Goal: Information Seeking & Learning: Learn about a topic

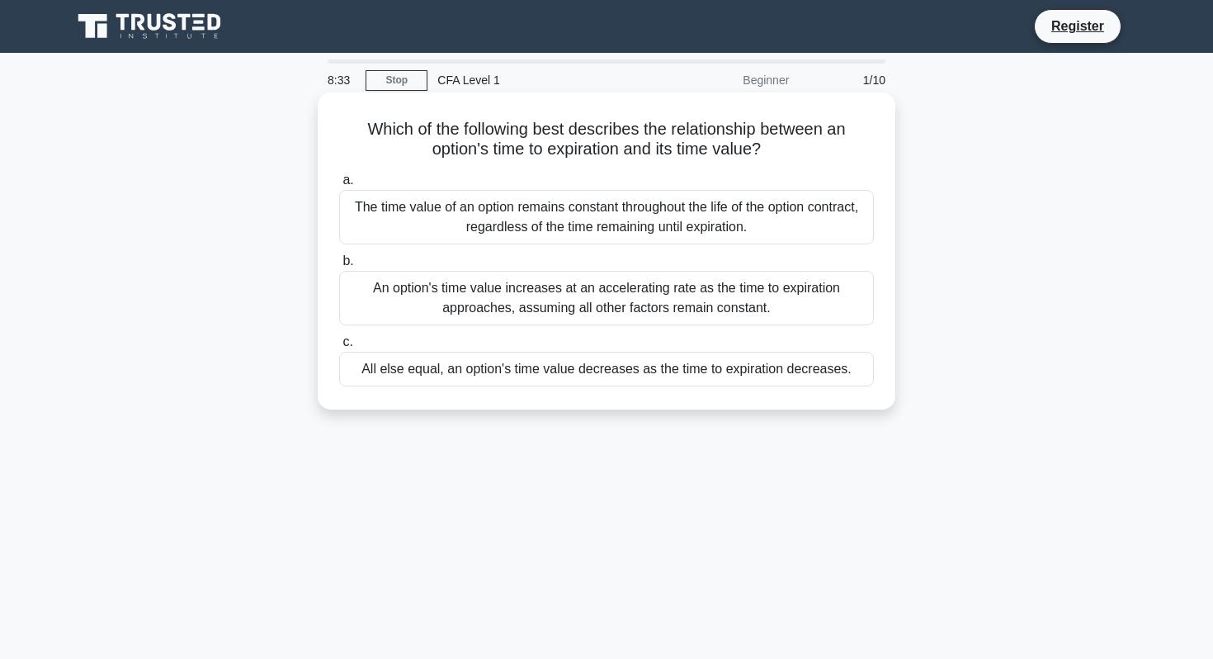
click at [379, 368] on div "All else equal, an option's time value decreases as the time to expiration decr…" at bounding box center [606, 369] width 535 height 35
click at [339, 348] on input "c. All else equal, an option's time value decreases as the time to expiration d…" at bounding box center [339, 342] width 0 height 11
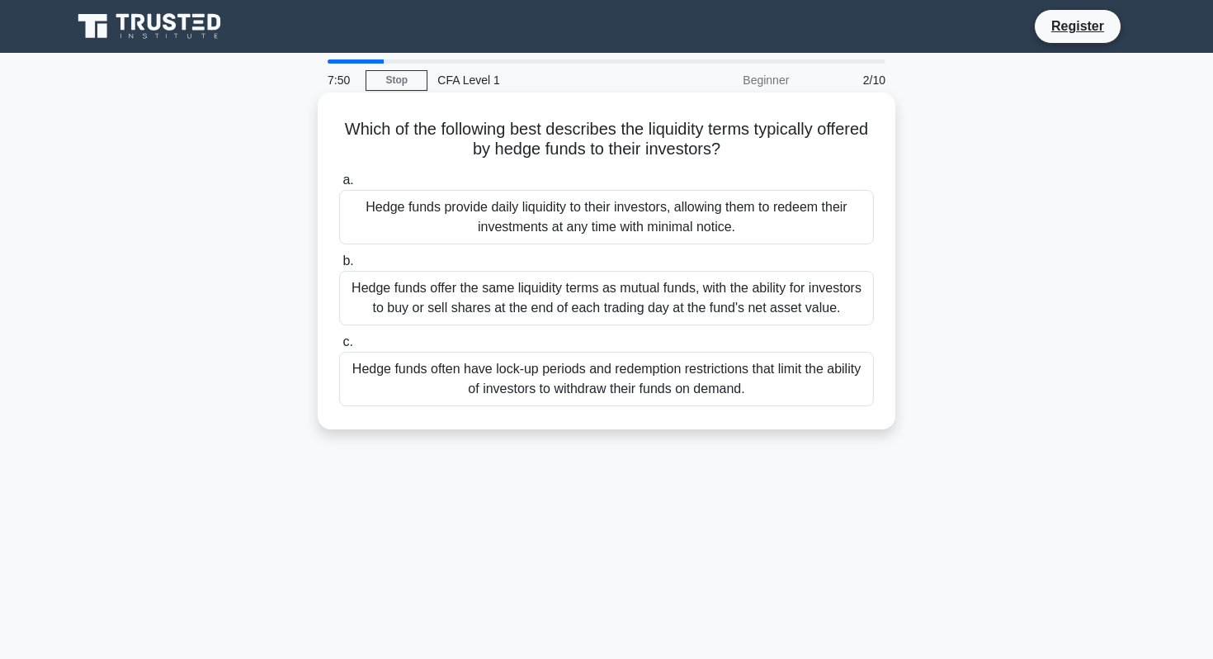
click at [436, 394] on div "Hedge funds often have lock-up periods and redemption restrictions that limit t…" at bounding box center [606, 379] width 535 height 54
click at [339, 348] on input "c. Hedge funds often have lock-up periods and redemption restrictions that limi…" at bounding box center [339, 342] width 0 height 11
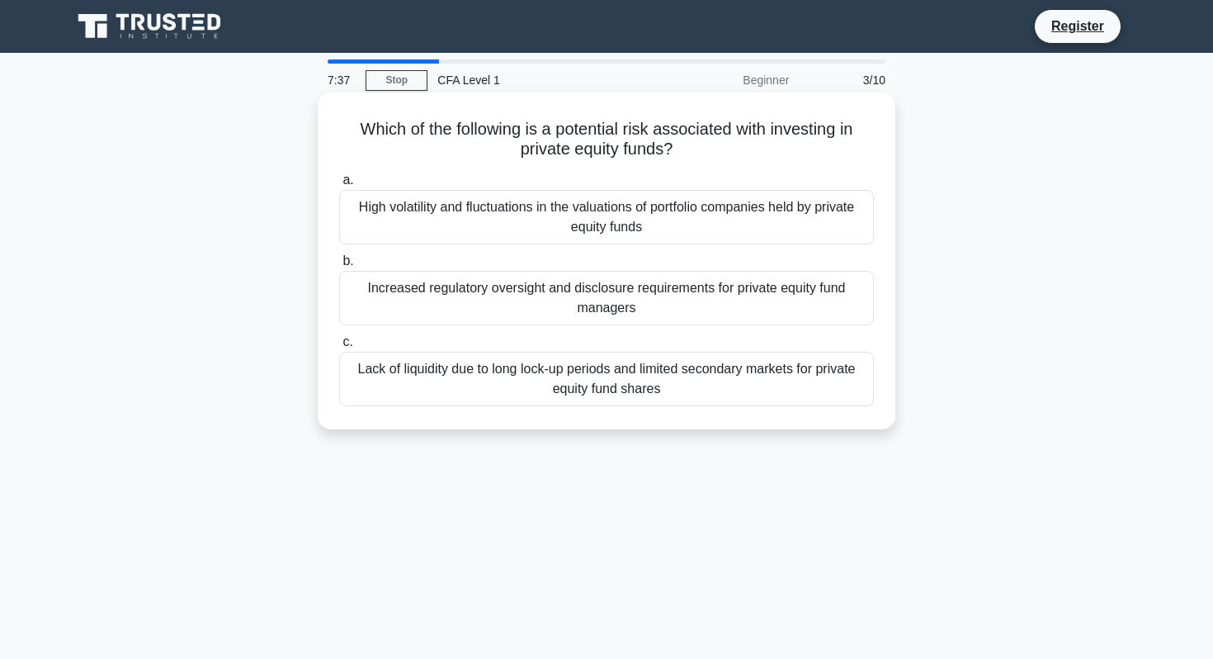
click at [432, 376] on div "Lack of liquidity due to long lock-up periods and limited secondary markets for…" at bounding box center [606, 379] width 535 height 54
click at [339, 348] on input "c. Lack of liquidity due to long lock-up periods and limited secondary markets …" at bounding box center [339, 342] width 0 height 11
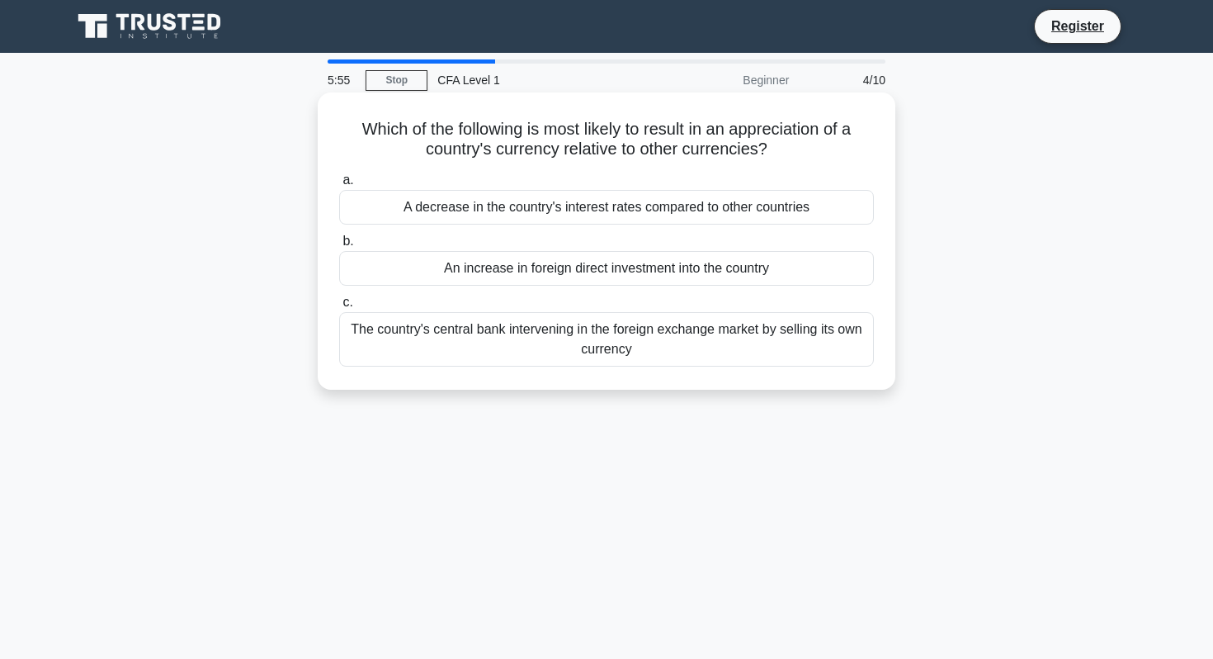
click at [446, 201] on div "A decrease in the country's interest rates compared to other countries" at bounding box center [606, 207] width 535 height 35
click at [339, 186] on input "a. A decrease in the country's interest rates compared to other countries" at bounding box center [339, 180] width 0 height 11
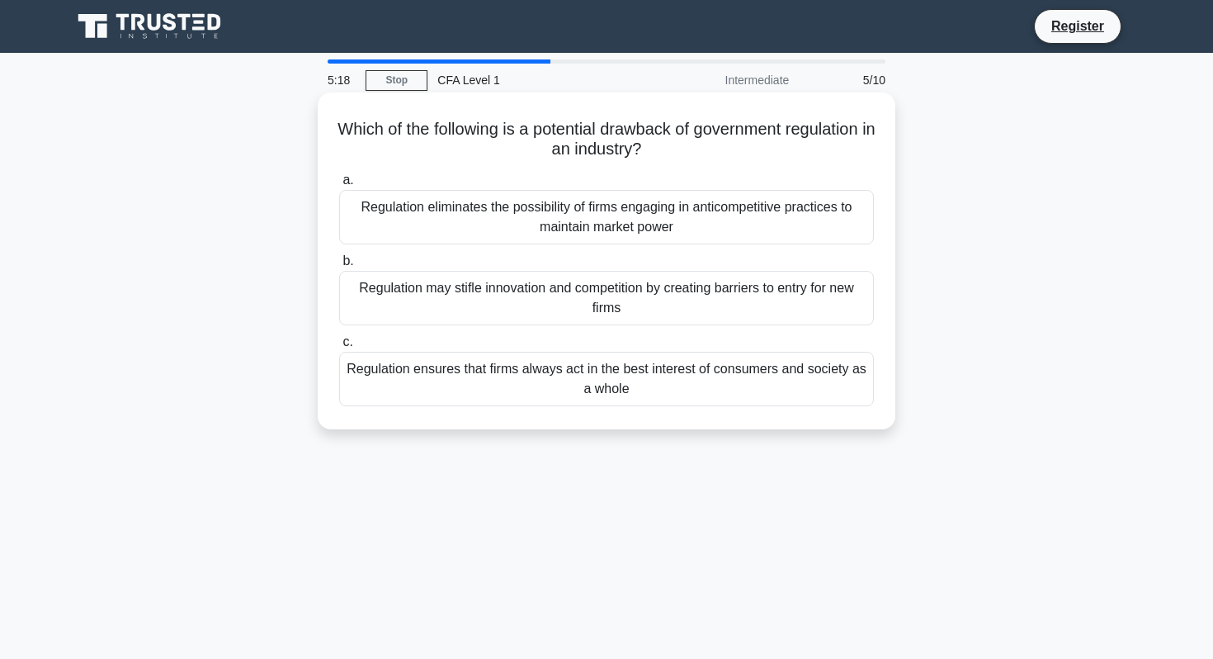
click at [452, 279] on div "Regulation may stifle innovation and competition by creating barriers to entry …" at bounding box center [606, 298] width 535 height 54
click at [339, 267] on input "b. Regulation may stifle innovation and competition by creating barriers to ent…" at bounding box center [339, 261] width 0 height 11
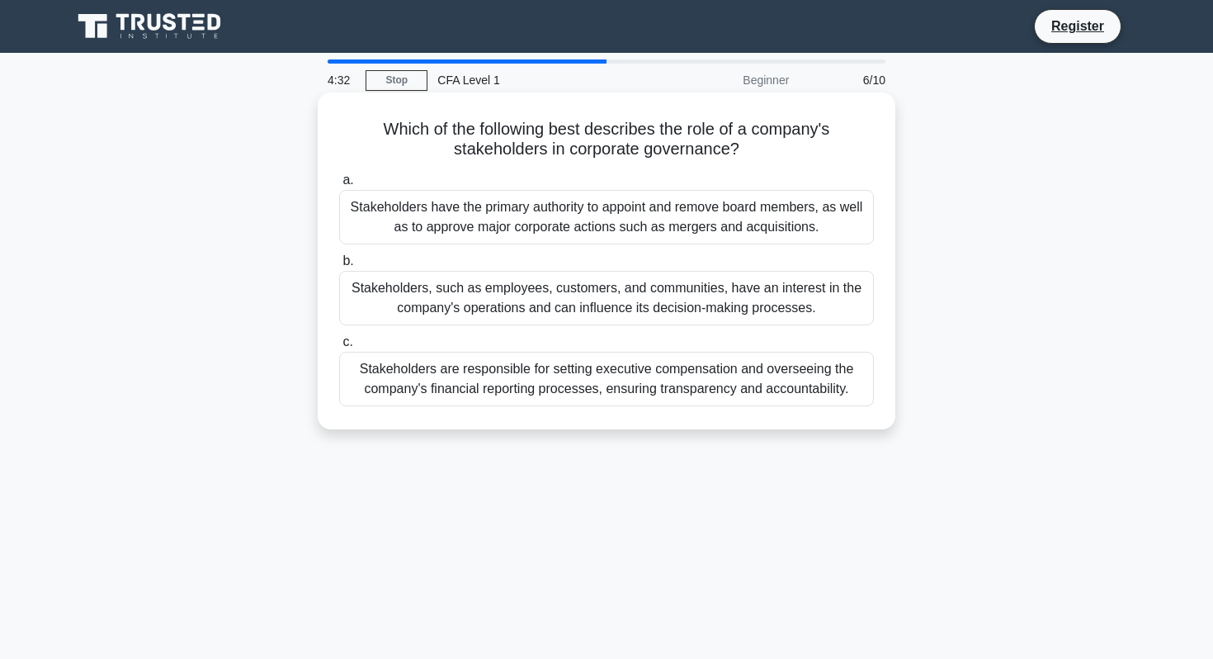
click at [497, 376] on div "Stakeholders are responsible for setting executive compensation and overseeing …" at bounding box center [606, 379] width 535 height 54
click at [339, 348] on input "c. Stakeholders are responsible for setting executive compensation and overseei…" at bounding box center [339, 342] width 0 height 11
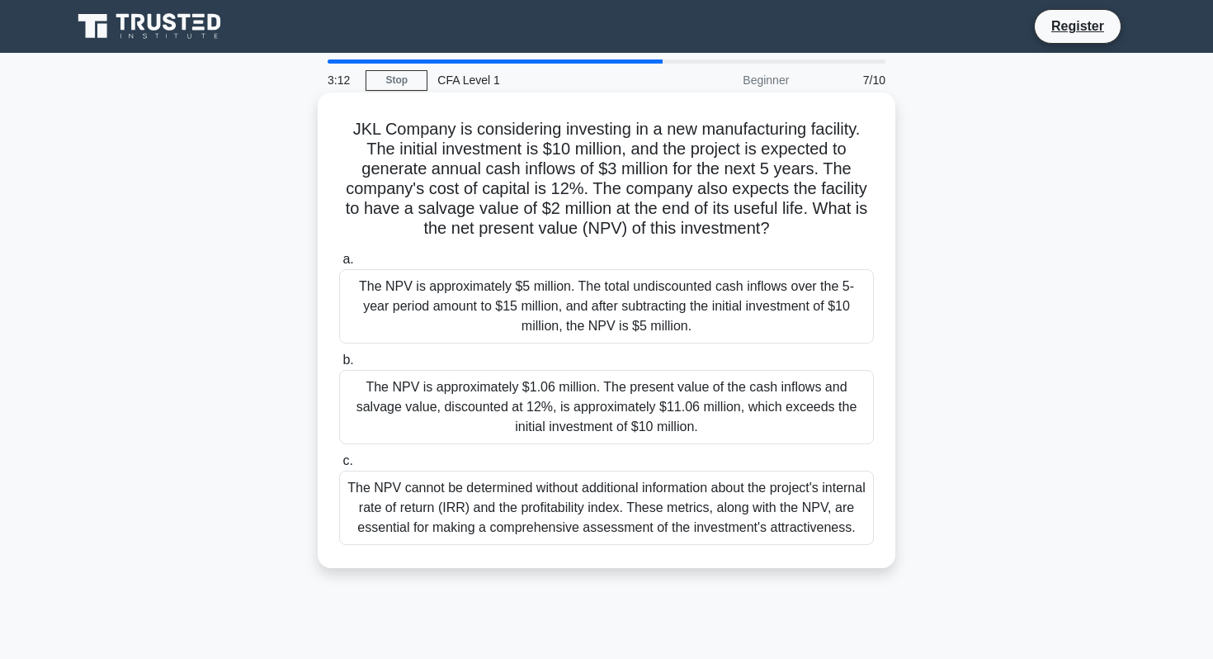
click at [537, 386] on div "The NPV is approximately $1.06 million. The present value of the cash inflows a…" at bounding box center [606, 407] width 535 height 74
click at [339, 366] on input "b. The NPV is approximately $1.06 million. The present value of the cash inflow…" at bounding box center [339, 360] width 0 height 11
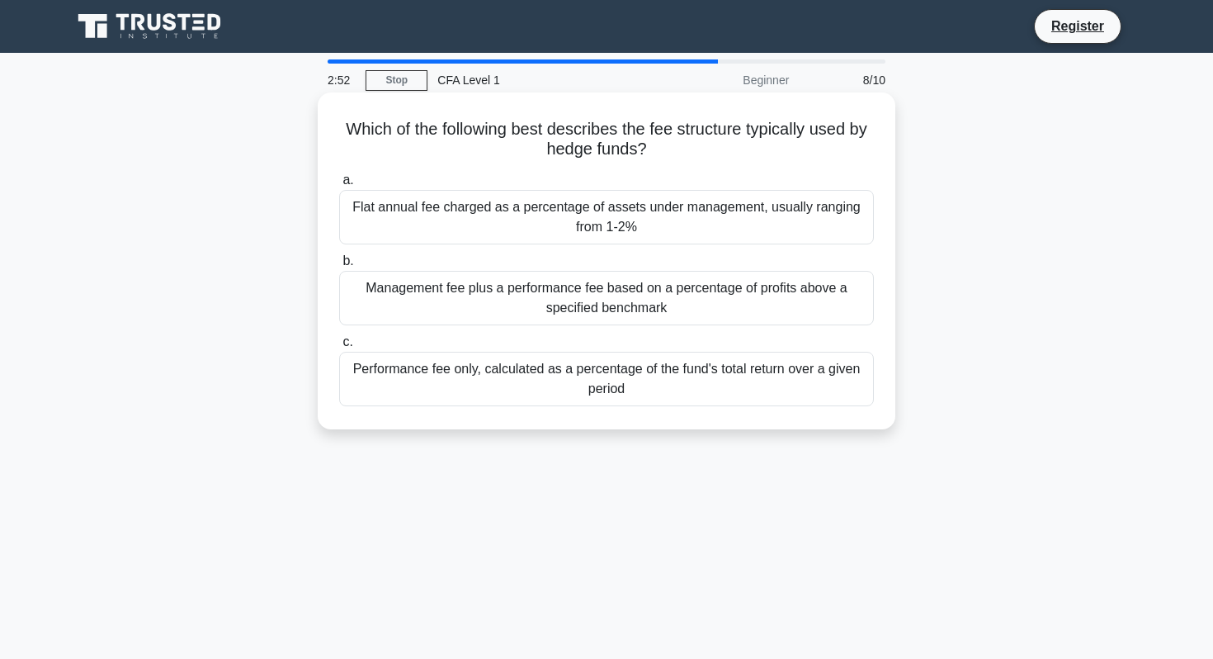
click at [578, 296] on div "Management fee plus a performance fee based on a percentage of profits above a …" at bounding box center [606, 298] width 535 height 54
click at [339, 267] on input "b. Management fee plus a performance fee based on a percentage of profits above…" at bounding box center [339, 261] width 0 height 11
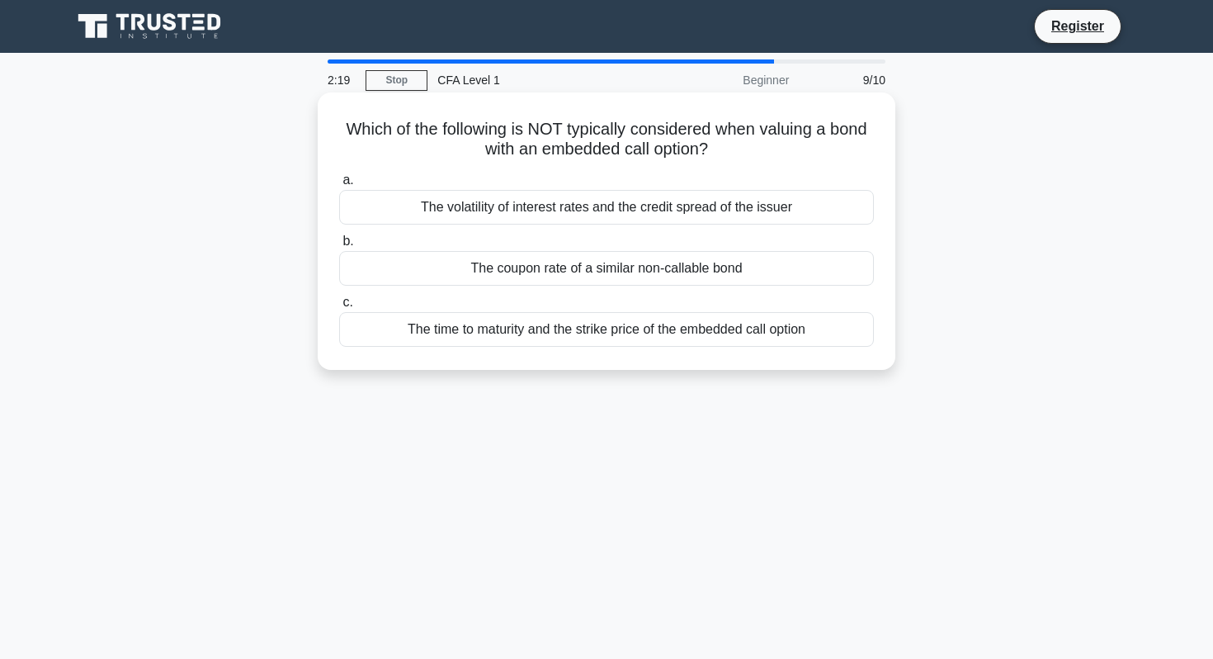
click at [580, 273] on div "The coupon rate of a similar non-callable bond" at bounding box center [606, 268] width 535 height 35
click at [339, 247] on input "b. The coupon rate of a similar non-callable bond" at bounding box center [339, 241] width 0 height 11
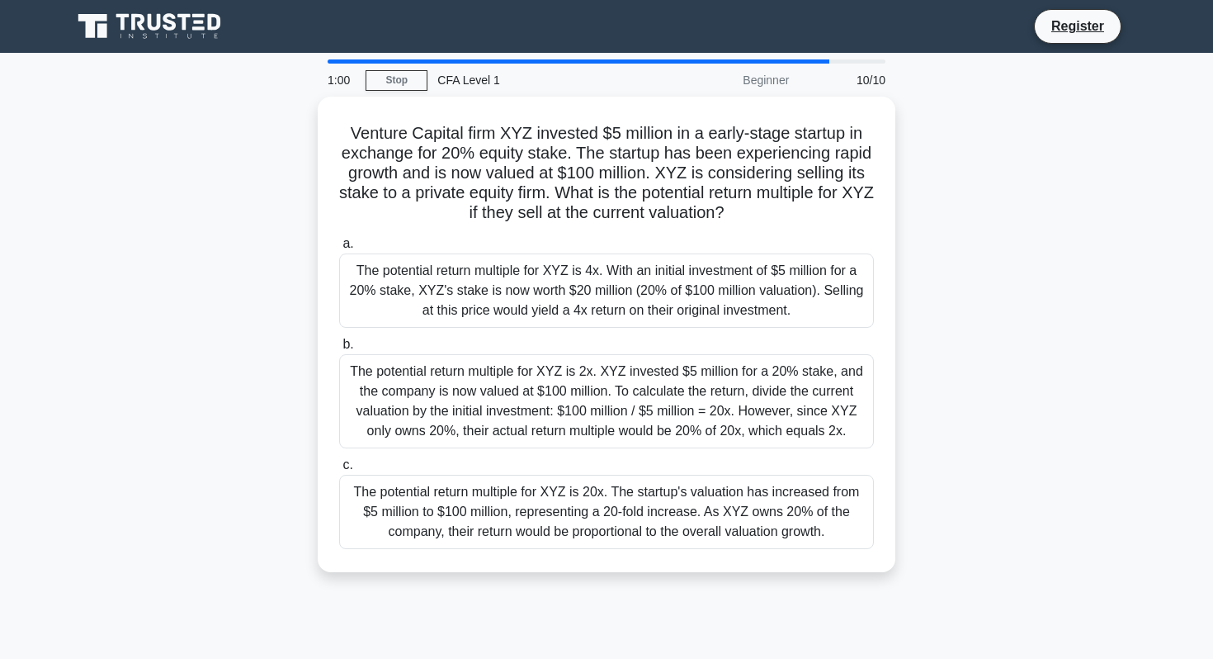
click at [580, 273] on div "The potential return multiple for XYZ is 4x. With an initial investment of $5 m…" at bounding box center [606, 290] width 535 height 74
click at [339, 249] on input "a. The potential return multiple for XYZ is 4x. With an initial investment of $…" at bounding box center [339, 244] width 0 height 11
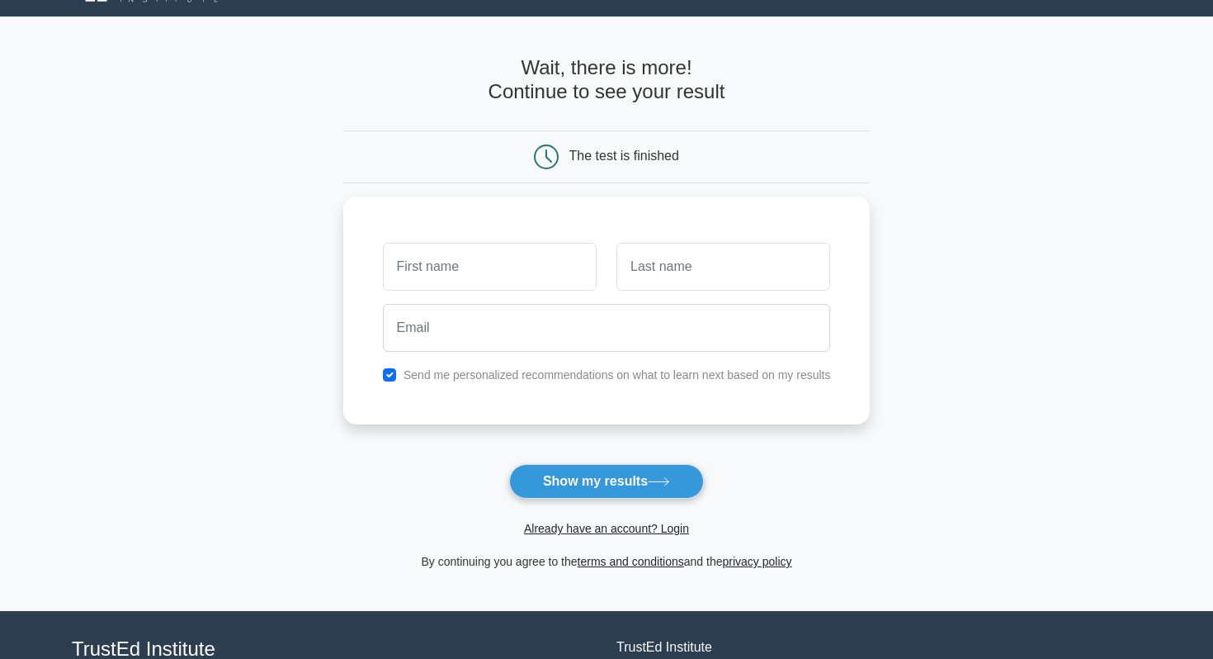
scroll to position [35, 0]
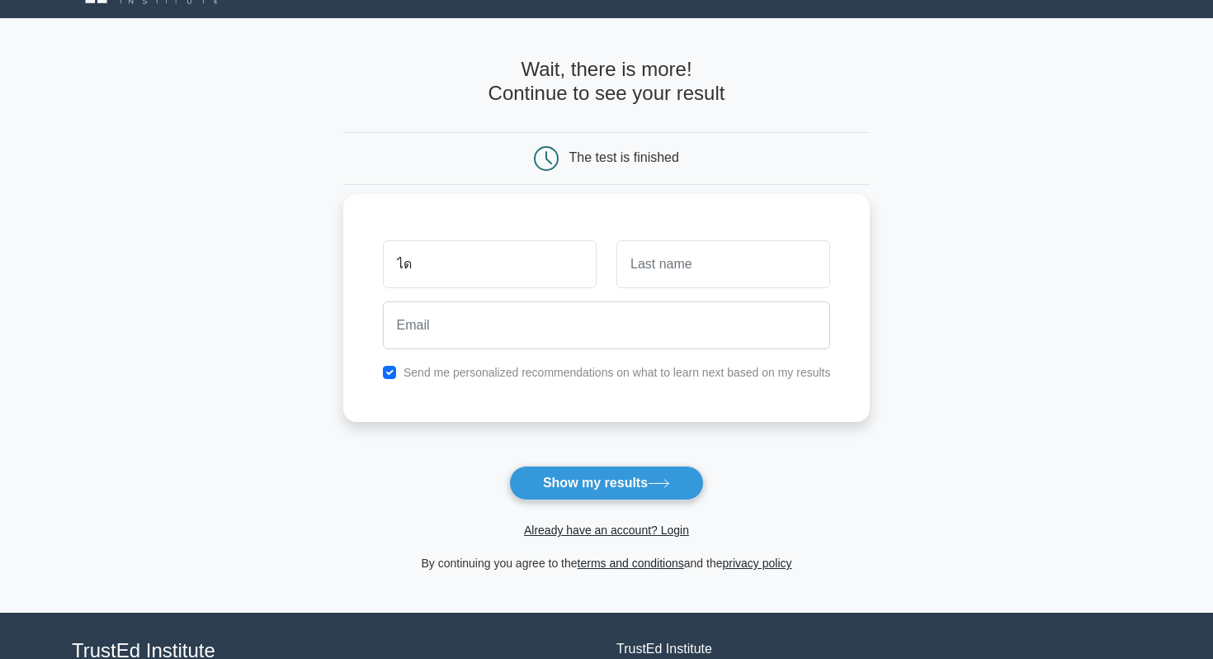
type input "ได"
click at [759, 267] on input "text" at bounding box center [724, 264] width 214 height 48
type input "พไำด"
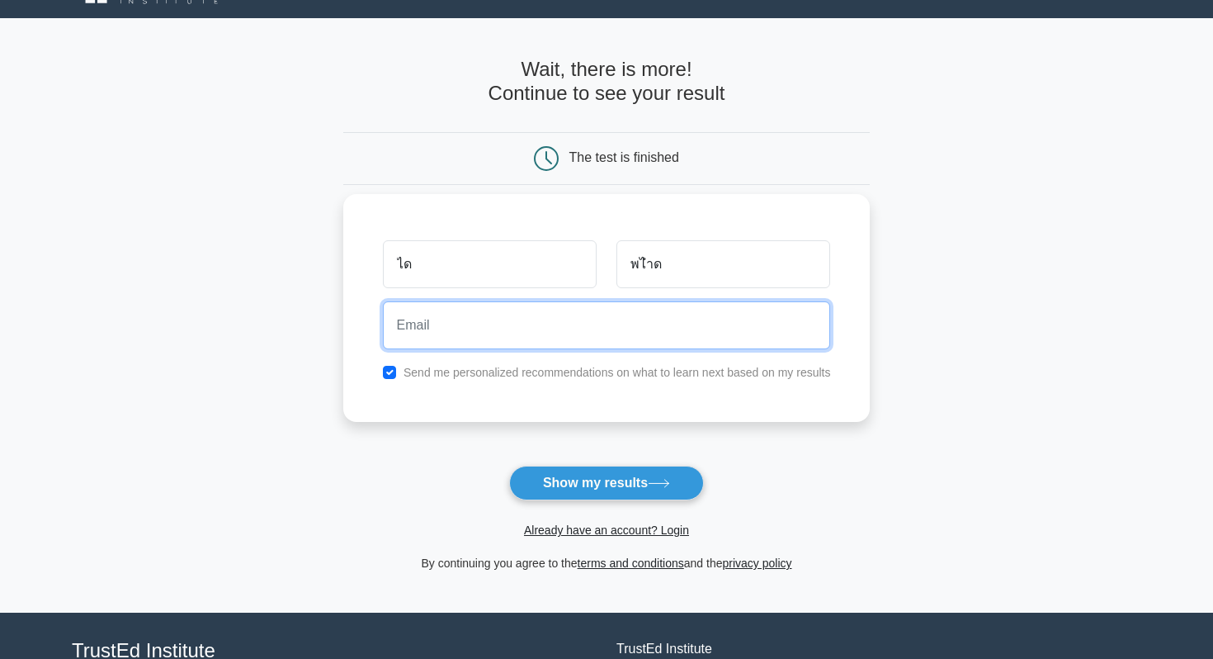
click at [589, 314] on input "email" at bounding box center [607, 325] width 448 height 48
type input "beammumie@gmail.com"
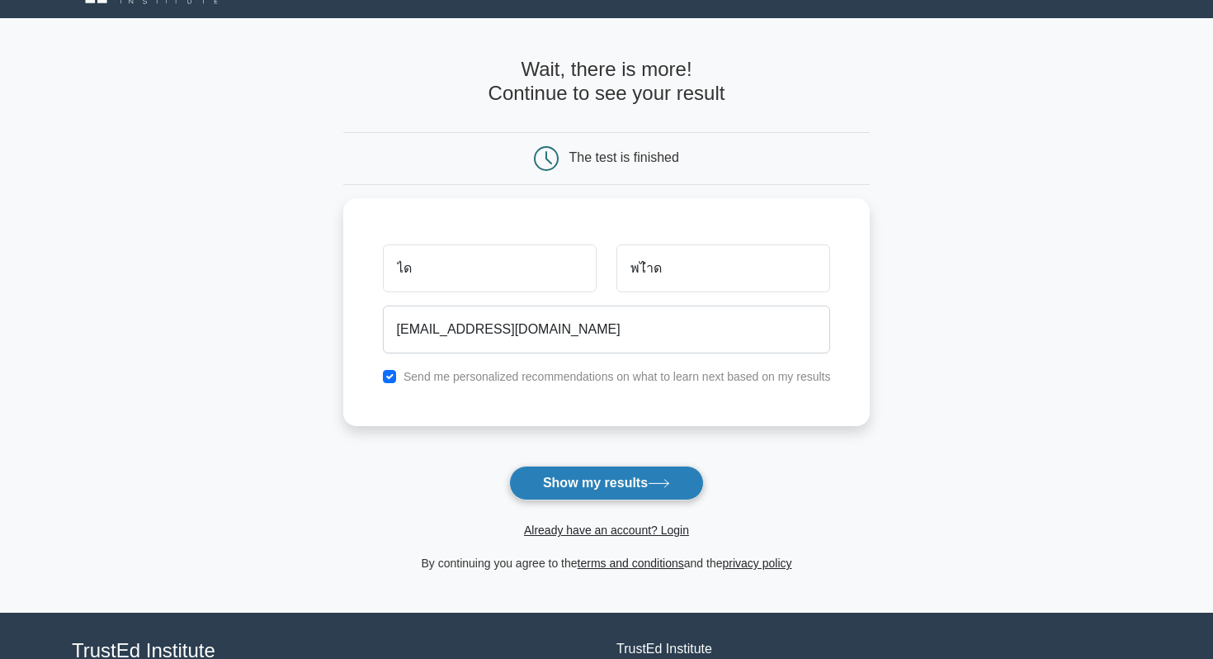
click at [574, 473] on button "Show my results" at bounding box center [606, 483] width 195 height 35
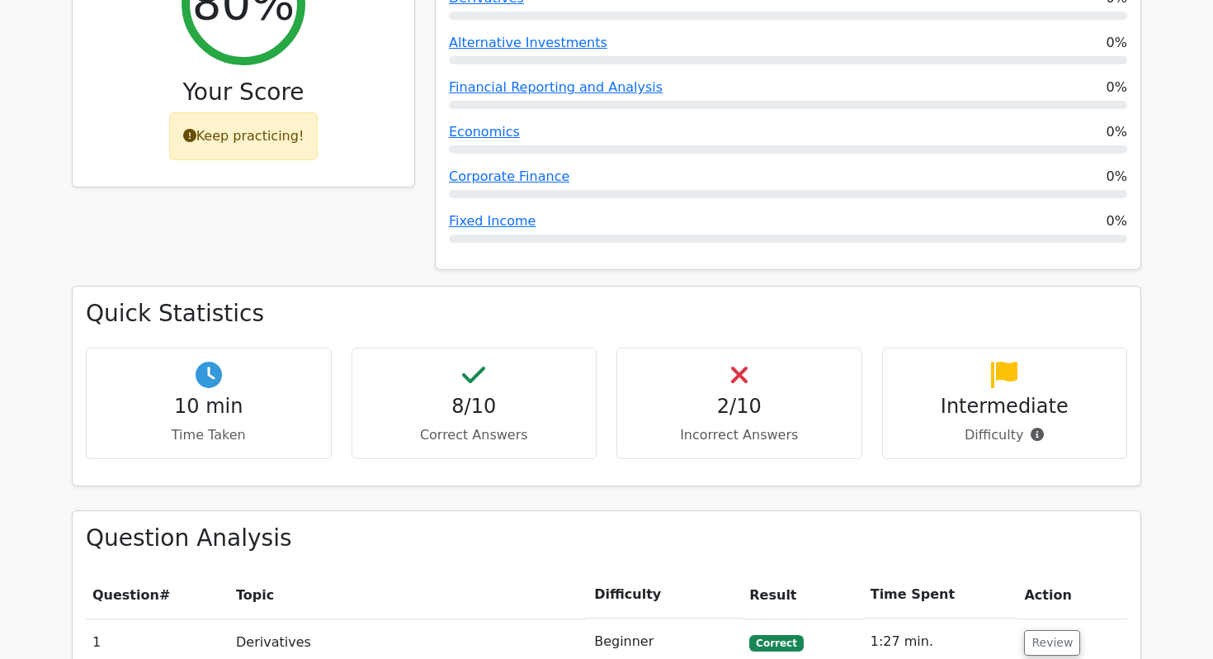
click at [592, 395] on div "8/10 Correct Answers" at bounding box center [475, 403] width 246 height 111
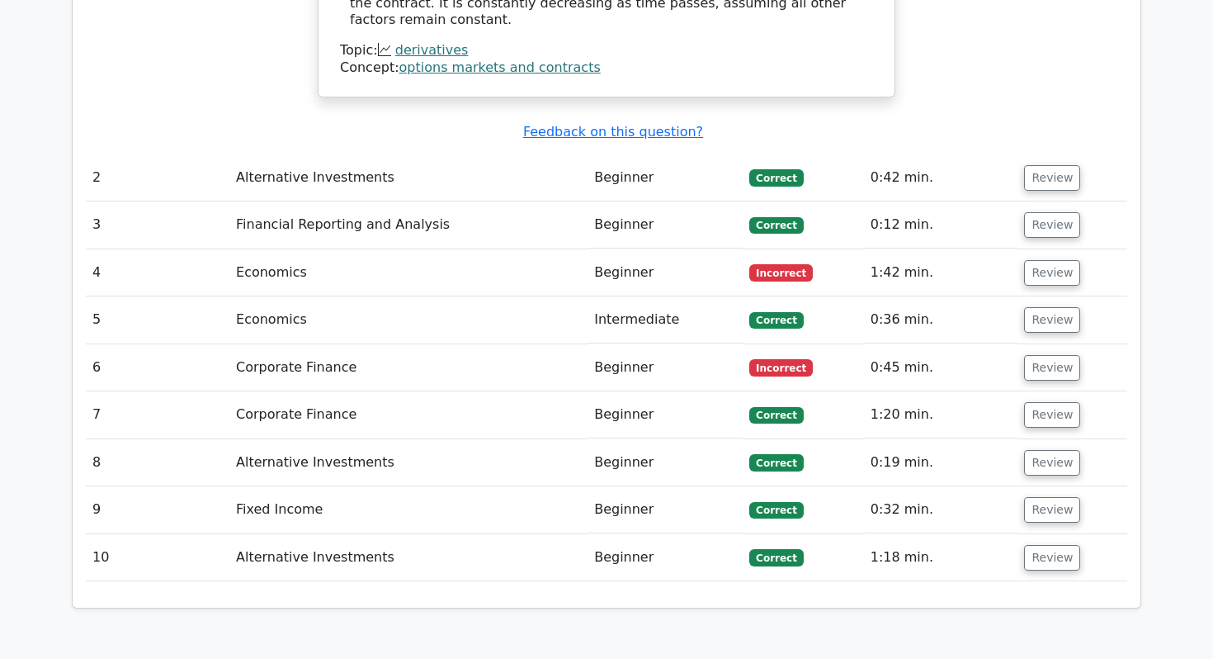
scroll to position [1941, 0]
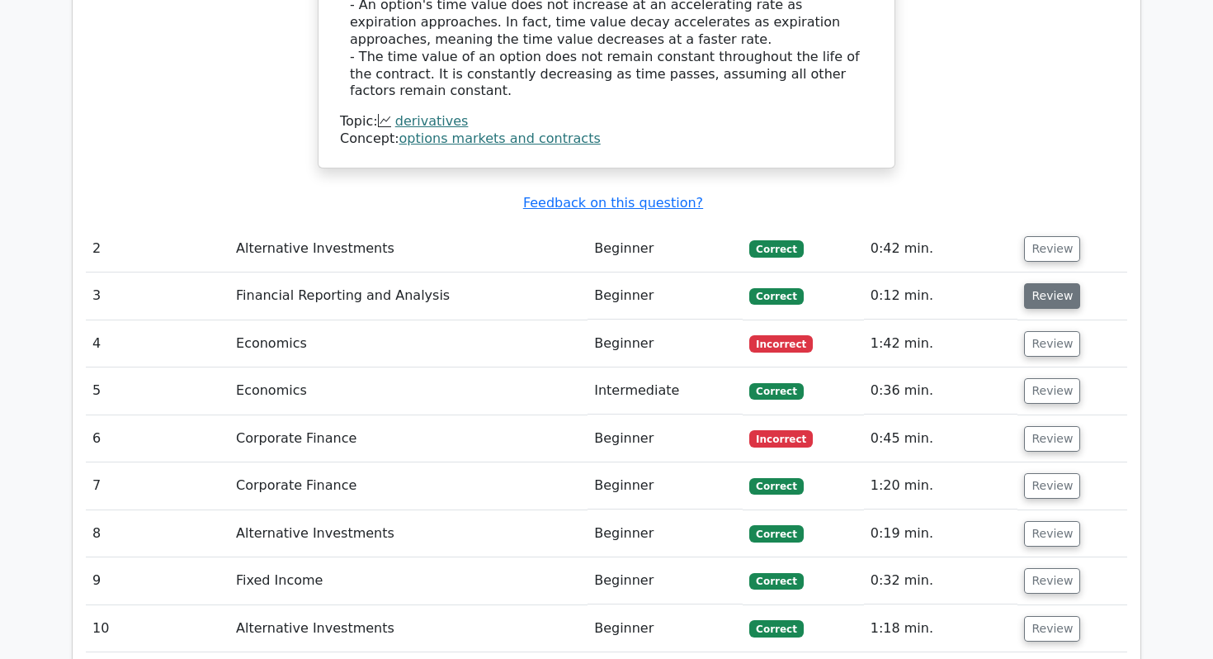
click at [1043, 283] on button "Review" at bounding box center [1052, 296] width 56 height 26
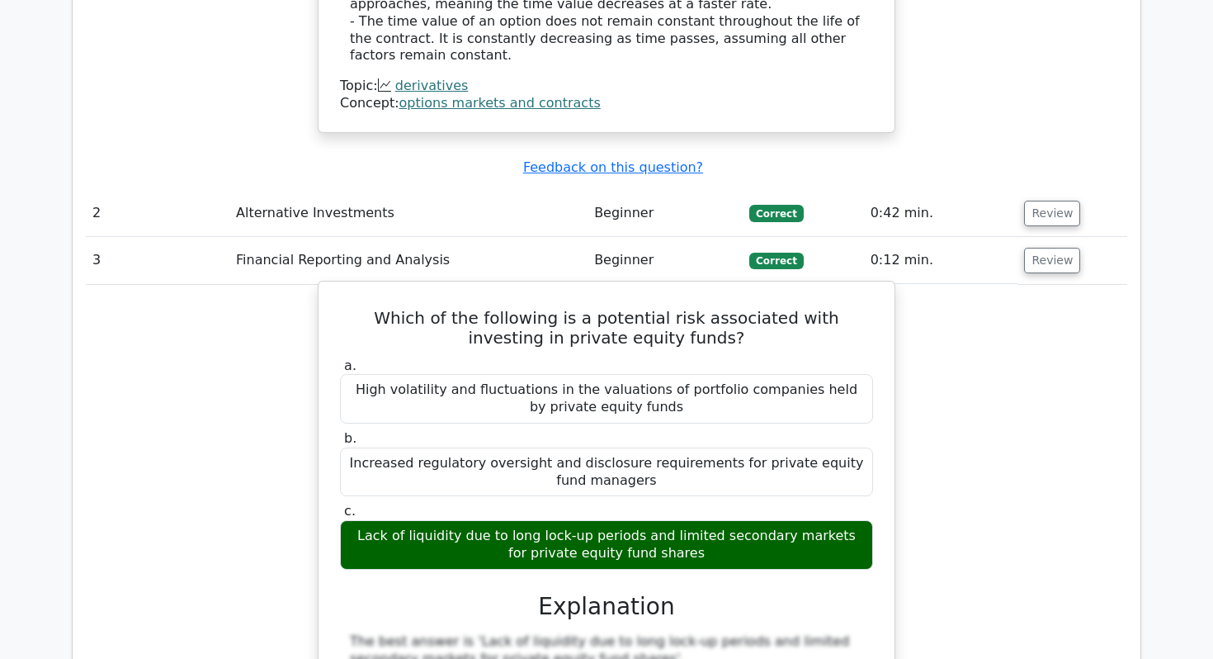
scroll to position [1968, 0]
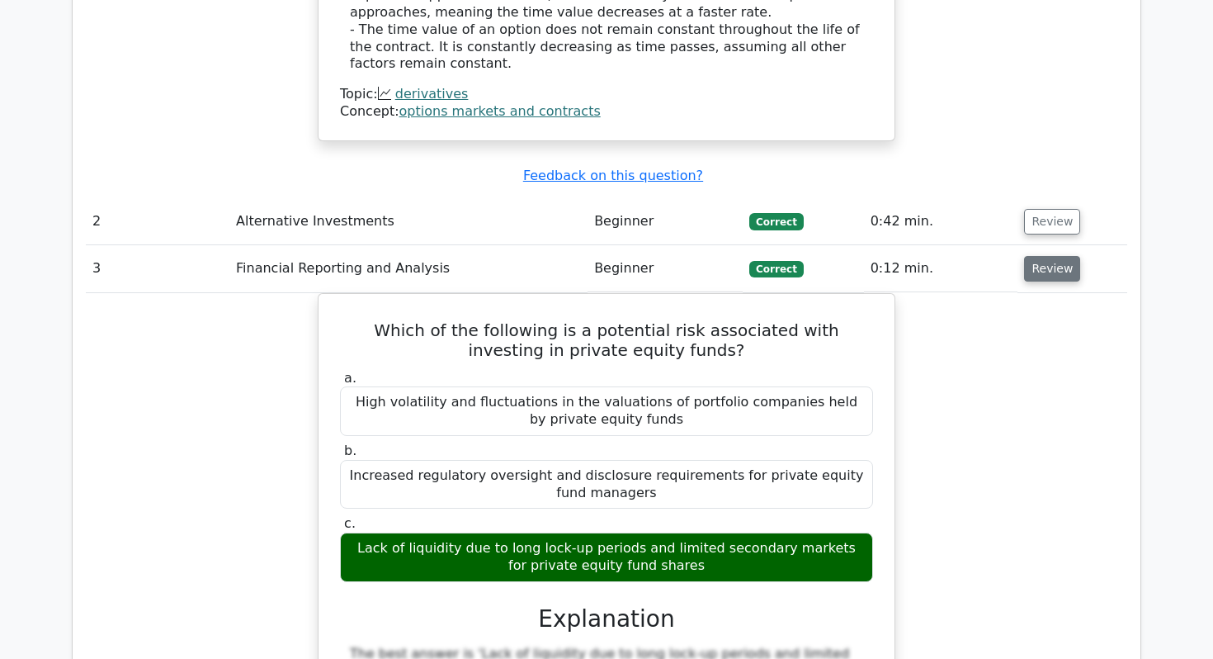
click at [1028, 256] on button "Review" at bounding box center [1052, 269] width 56 height 26
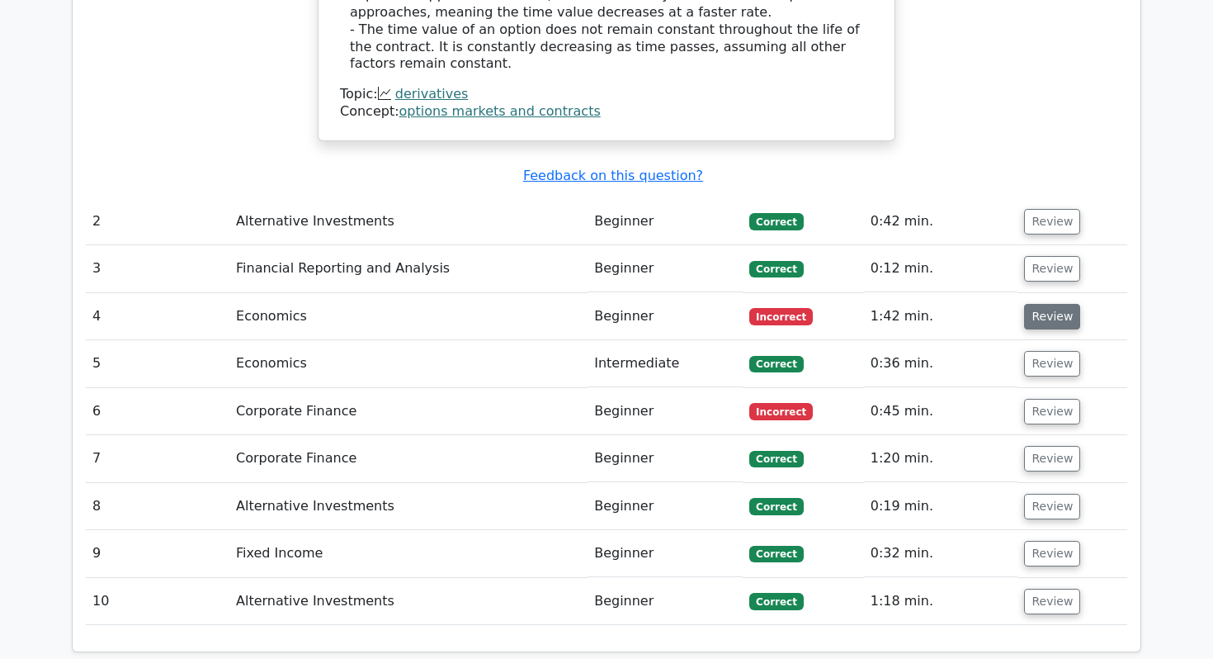
click at [1035, 304] on button "Review" at bounding box center [1052, 317] width 56 height 26
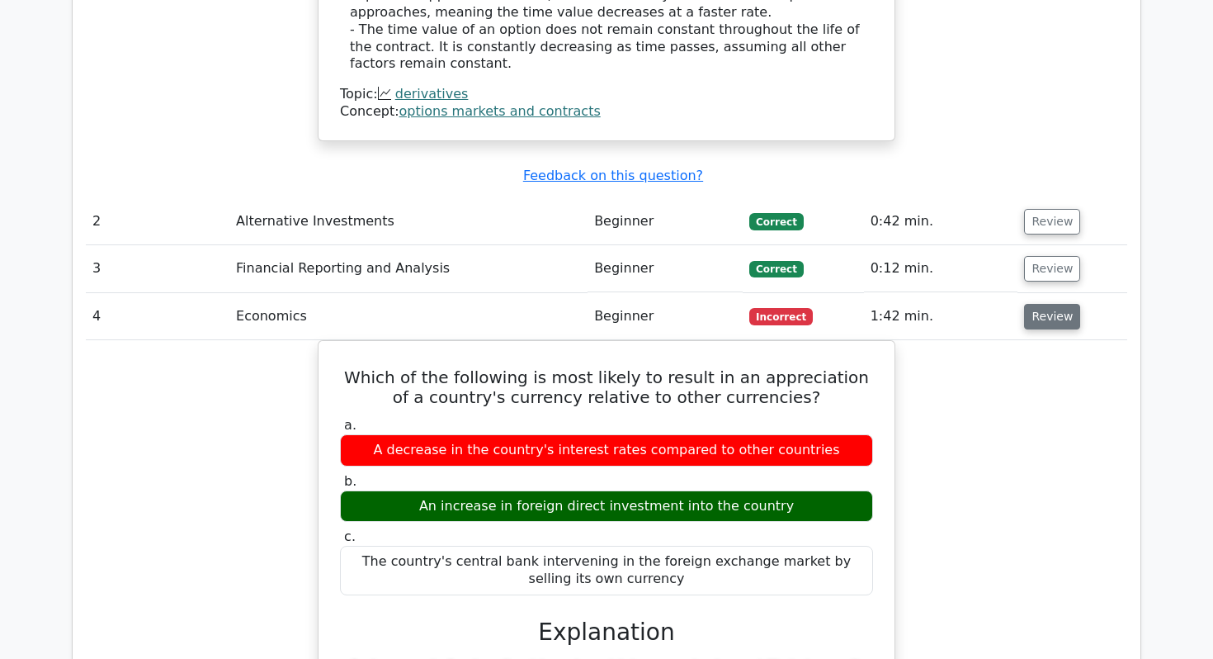
click at [1035, 304] on button "Review" at bounding box center [1052, 317] width 56 height 26
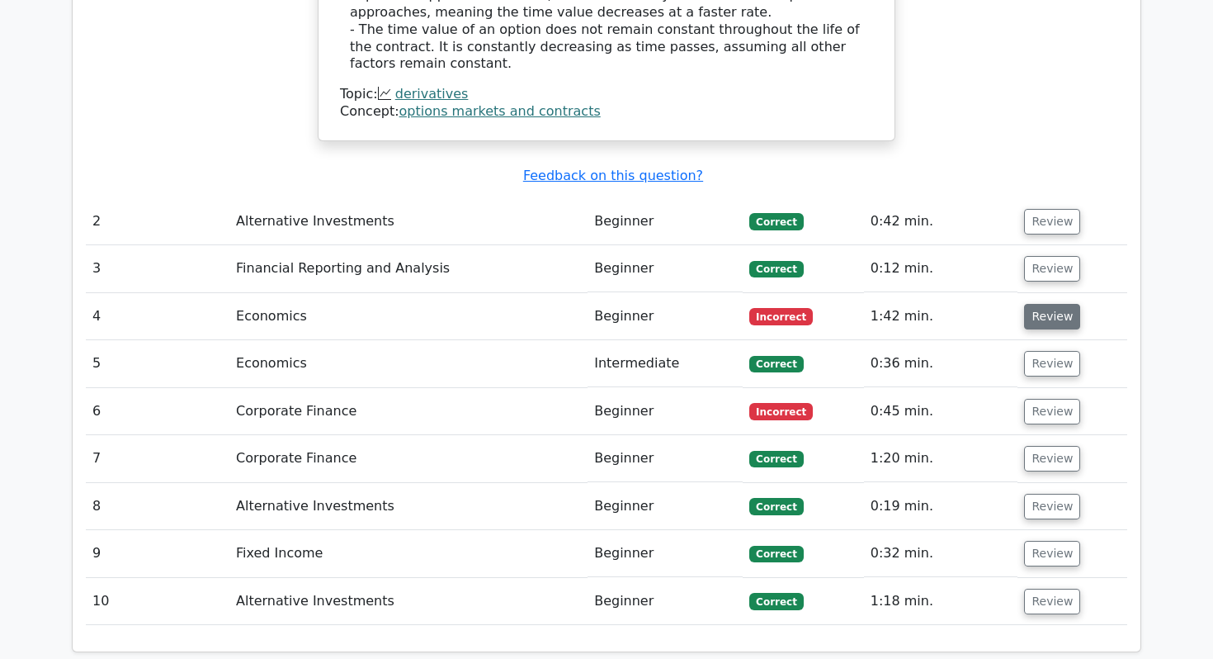
click at [1035, 304] on button "Review" at bounding box center [1052, 317] width 56 height 26
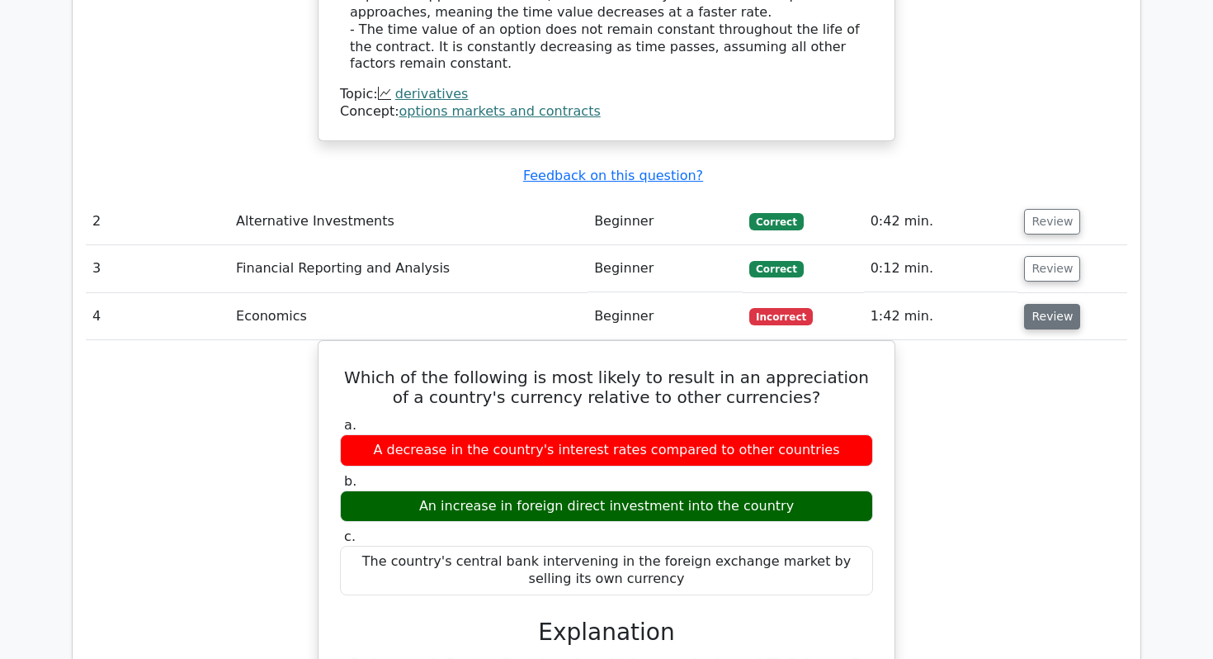
click at [1024, 304] on button "Review" at bounding box center [1052, 317] width 56 height 26
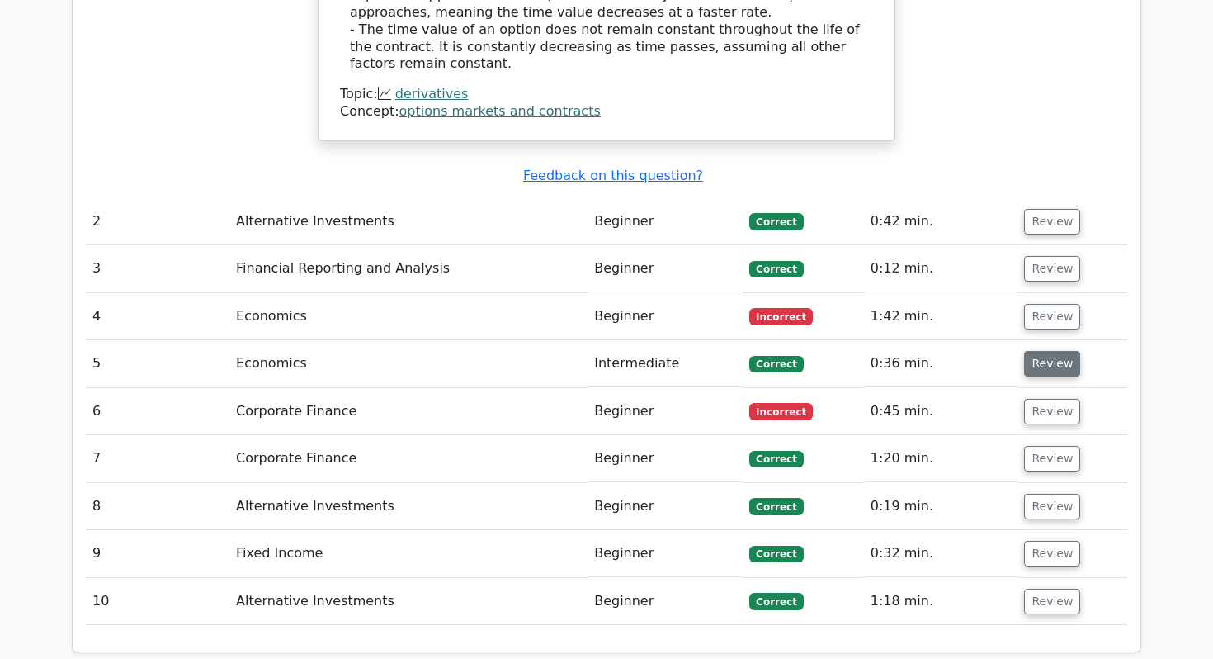
click at [1024, 351] on button "Review" at bounding box center [1052, 364] width 56 height 26
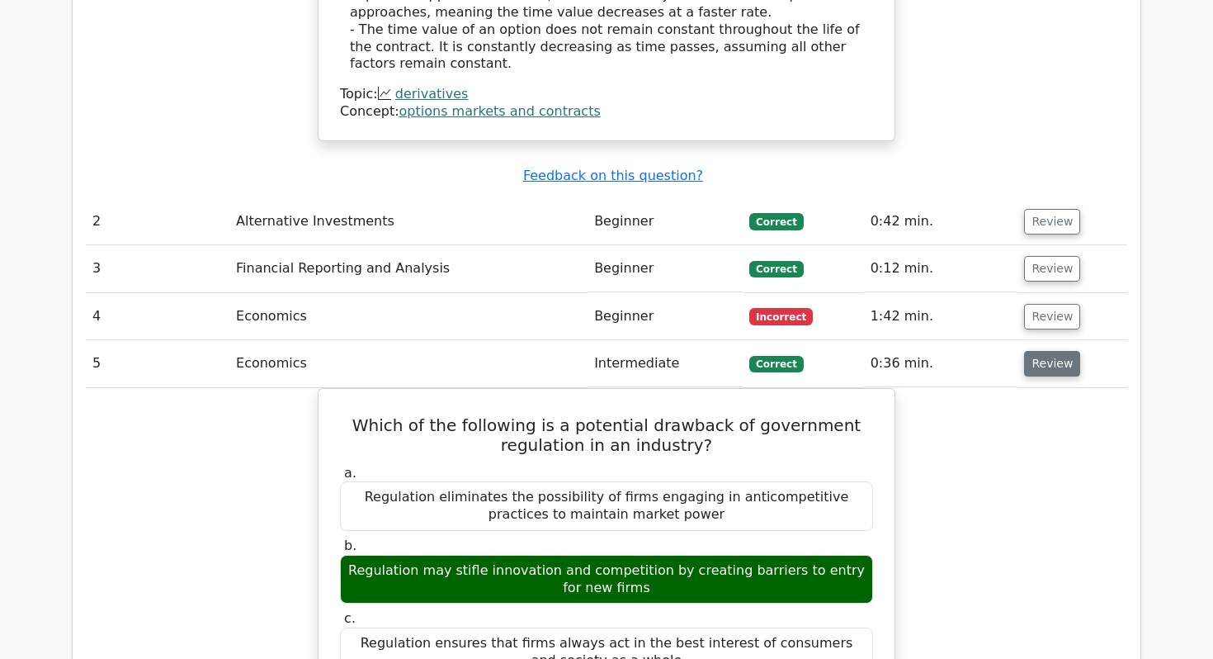
click at [1034, 351] on button "Review" at bounding box center [1052, 364] width 56 height 26
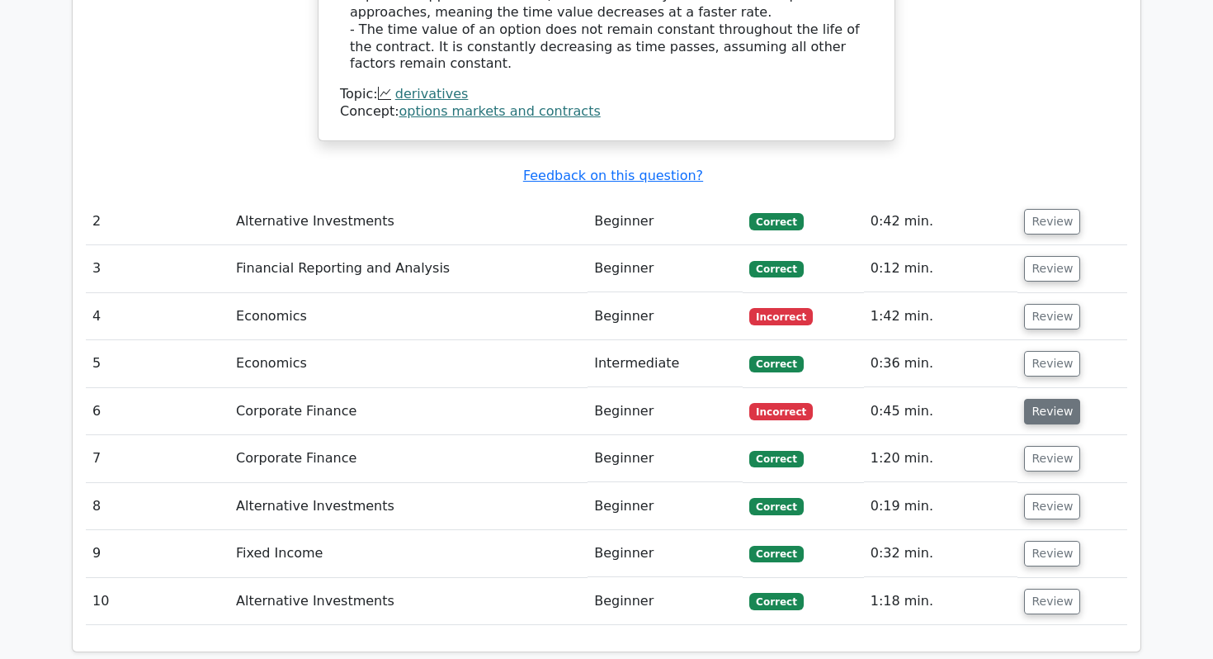
click at [1037, 399] on button "Review" at bounding box center [1052, 412] width 56 height 26
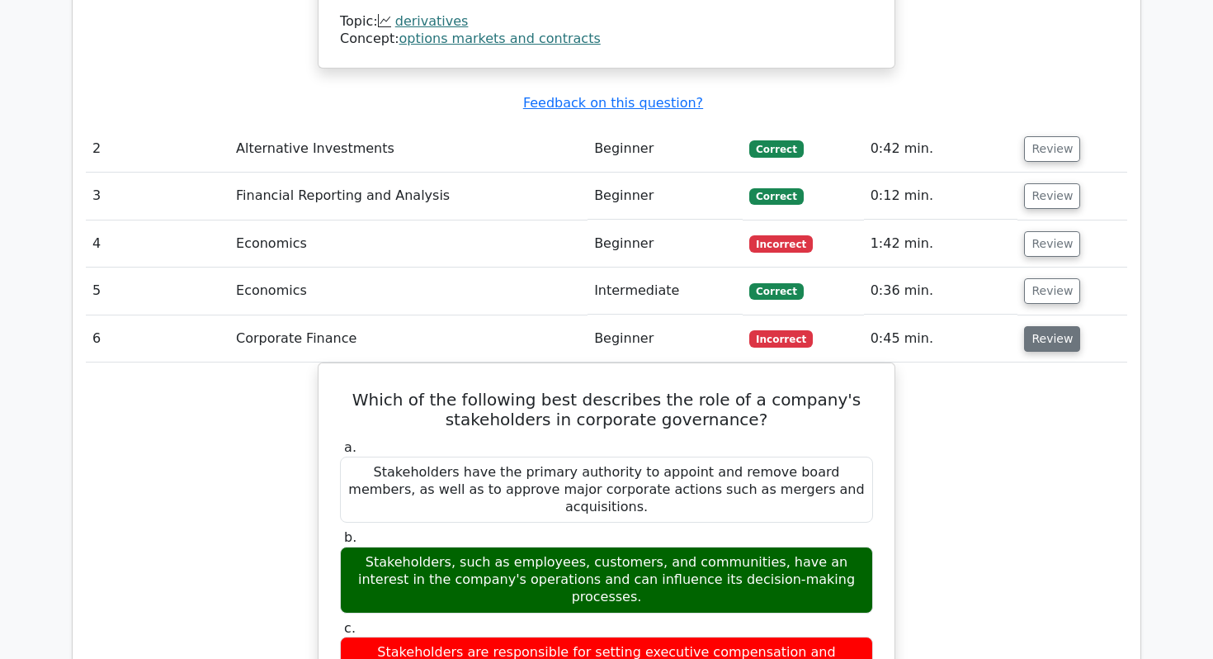
scroll to position [2070, 0]
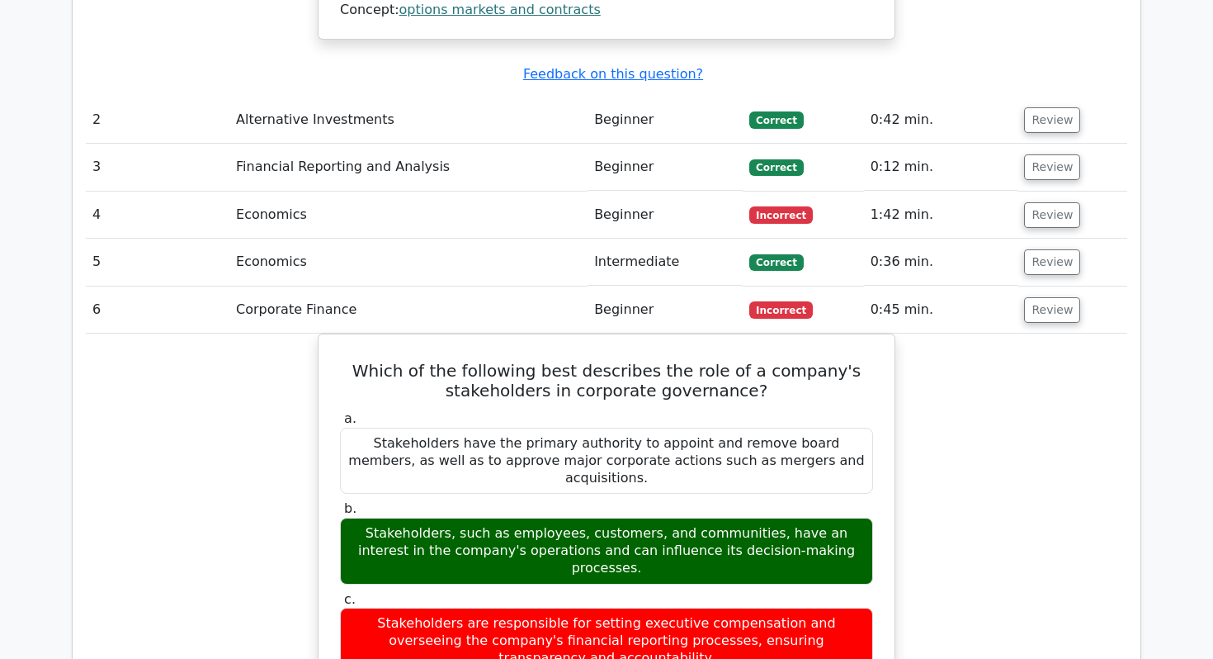
click at [1070, 286] on td "Review" at bounding box center [1073, 309] width 110 height 47
click at [1052, 297] on button "Review" at bounding box center [1052, 310] width 56 height 26
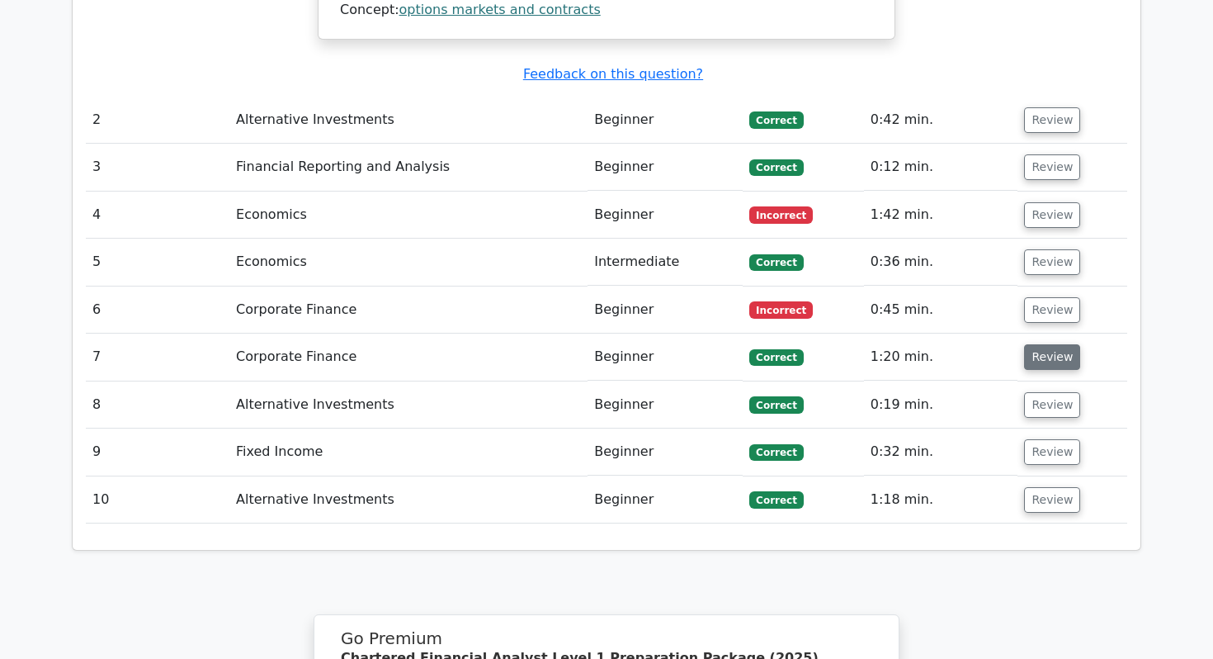
click at [1043, 344] on button "Review" at bounding box center [1052, 357] width 56 height 26
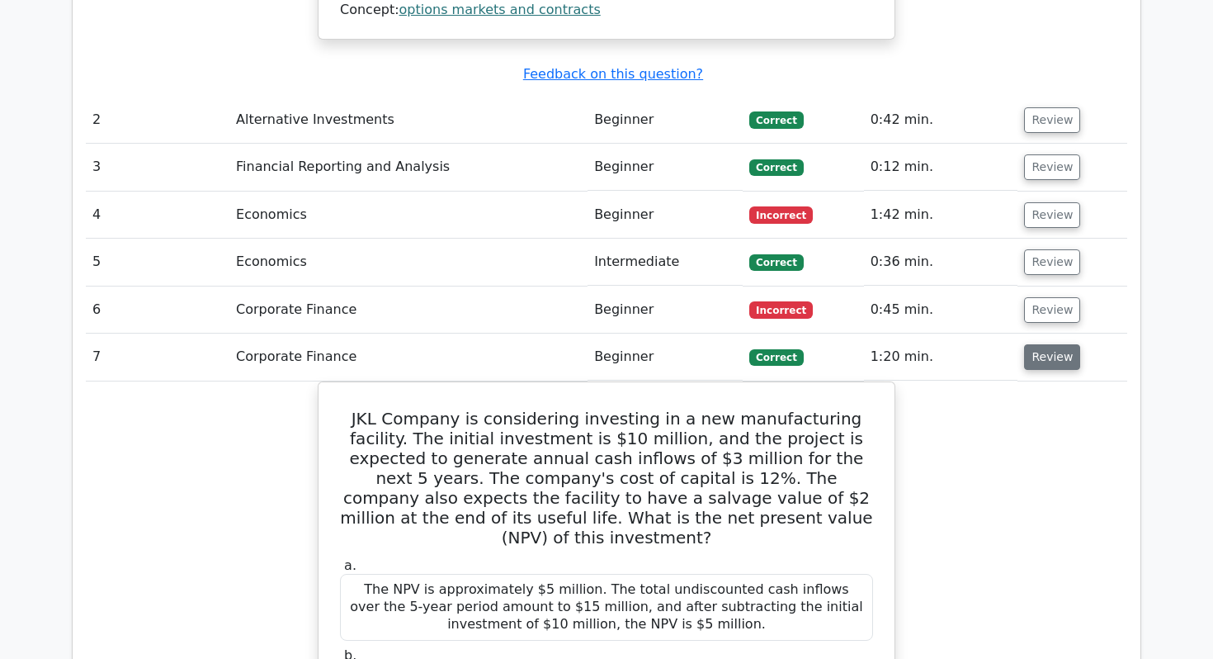
click at [1042, 344] on button "Review" at bounding box center [1052, 357] width 56 height 26
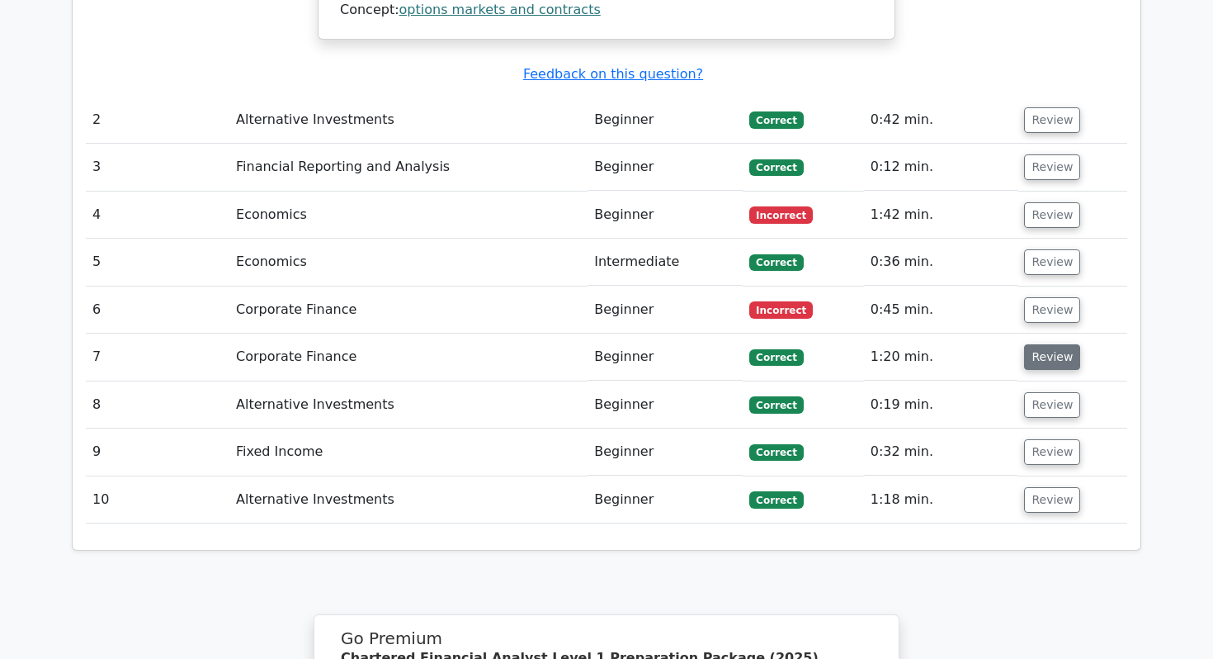
click at [1042, 344] on button "Review" at bounding box center [1052, 357] width 56 height 26
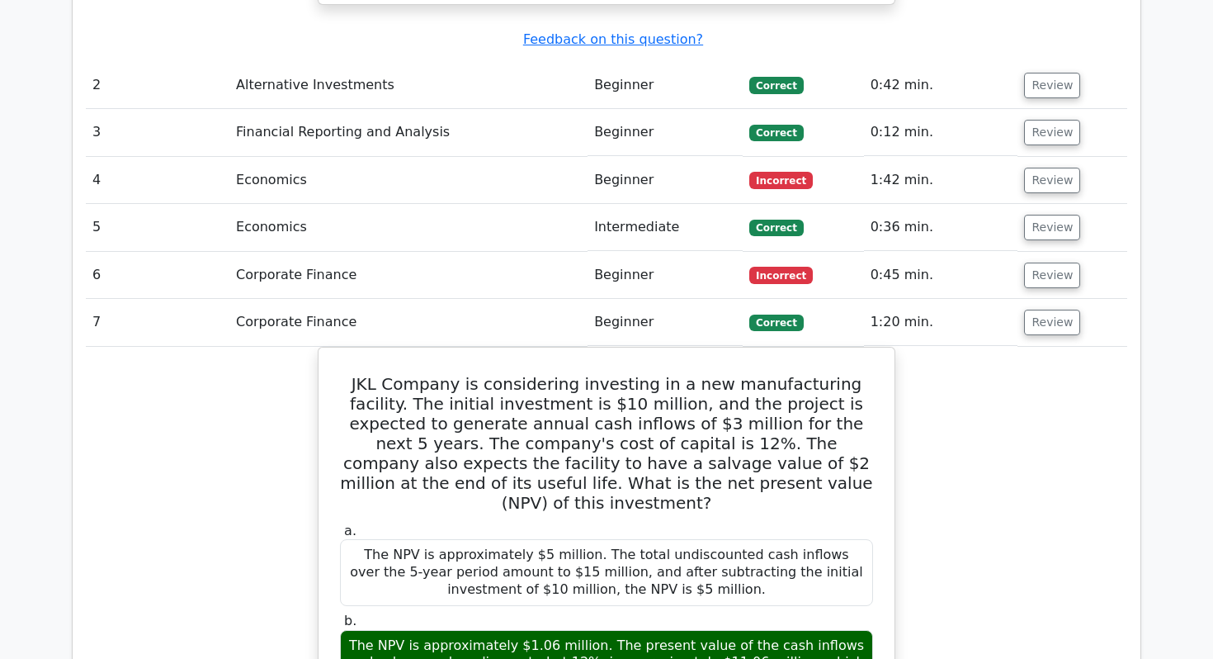
scroll to position [2105, 0]
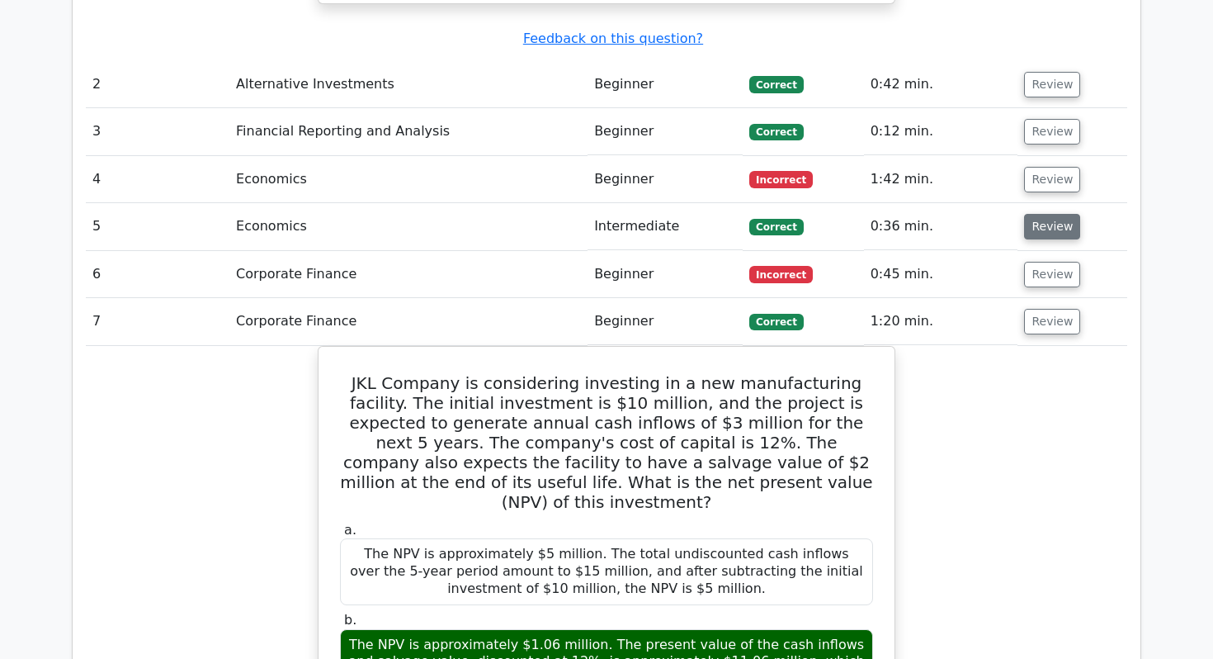
click at [1056, 214] on button "Review" at bounding box center [1052, 227] width 56 height 26
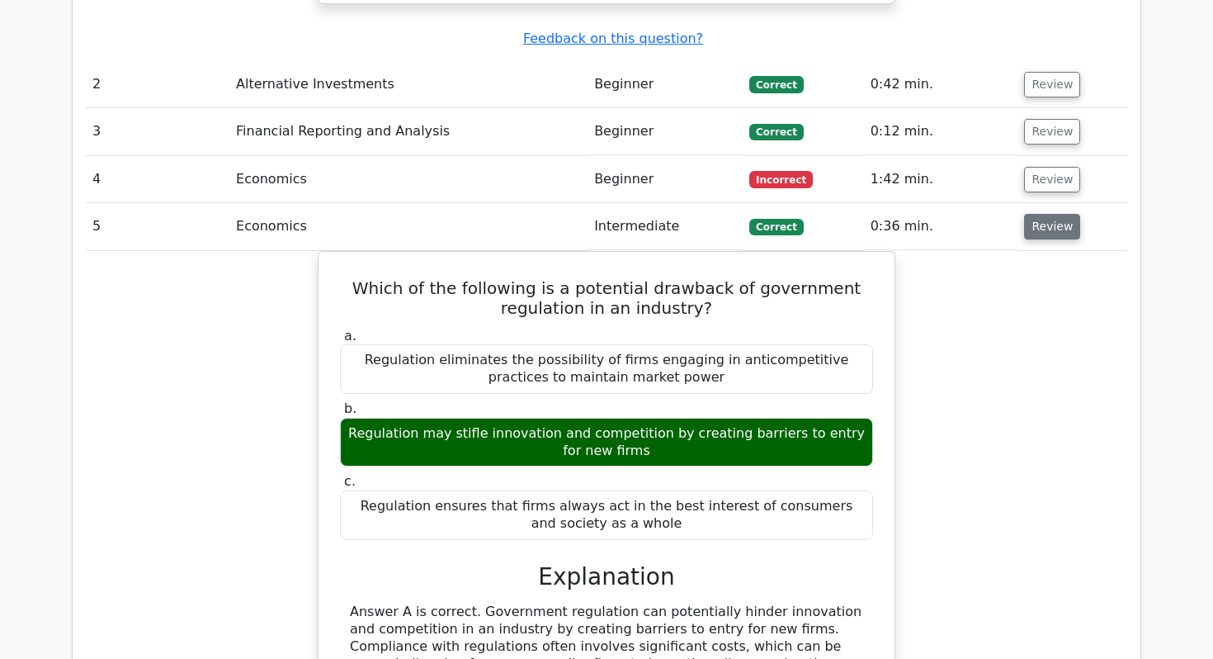
click at [1046, 214] on button "Review" at bounding box center [1052, 227] width 56 height 26
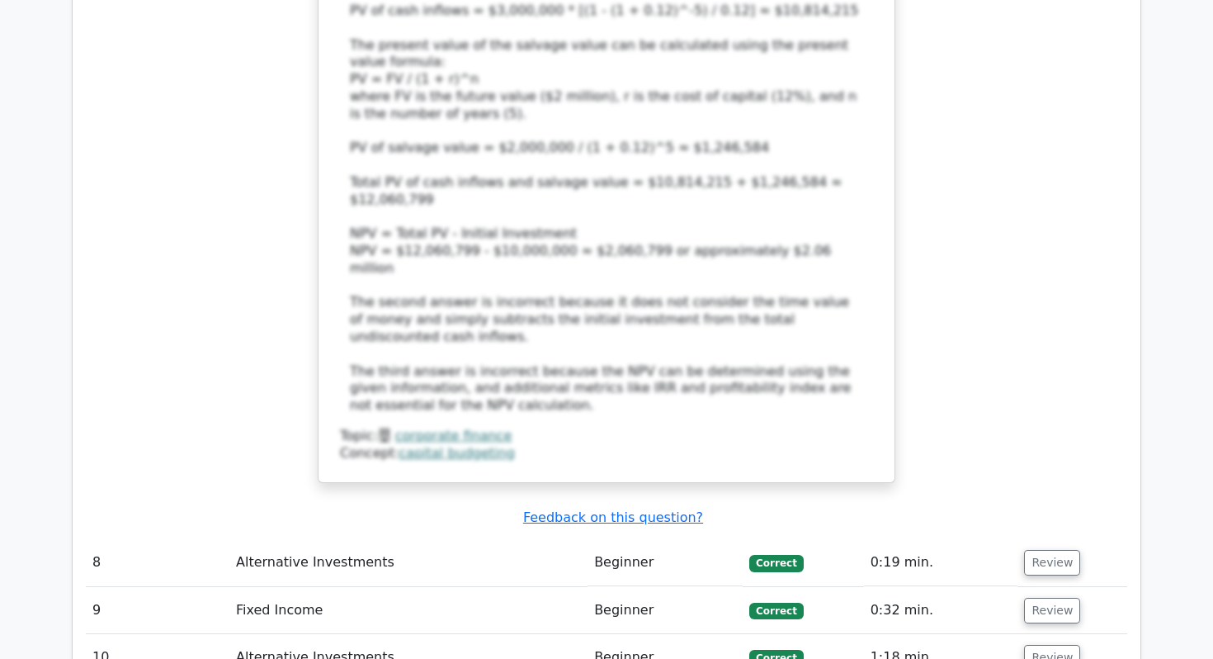
scroll to position [3371, 0]
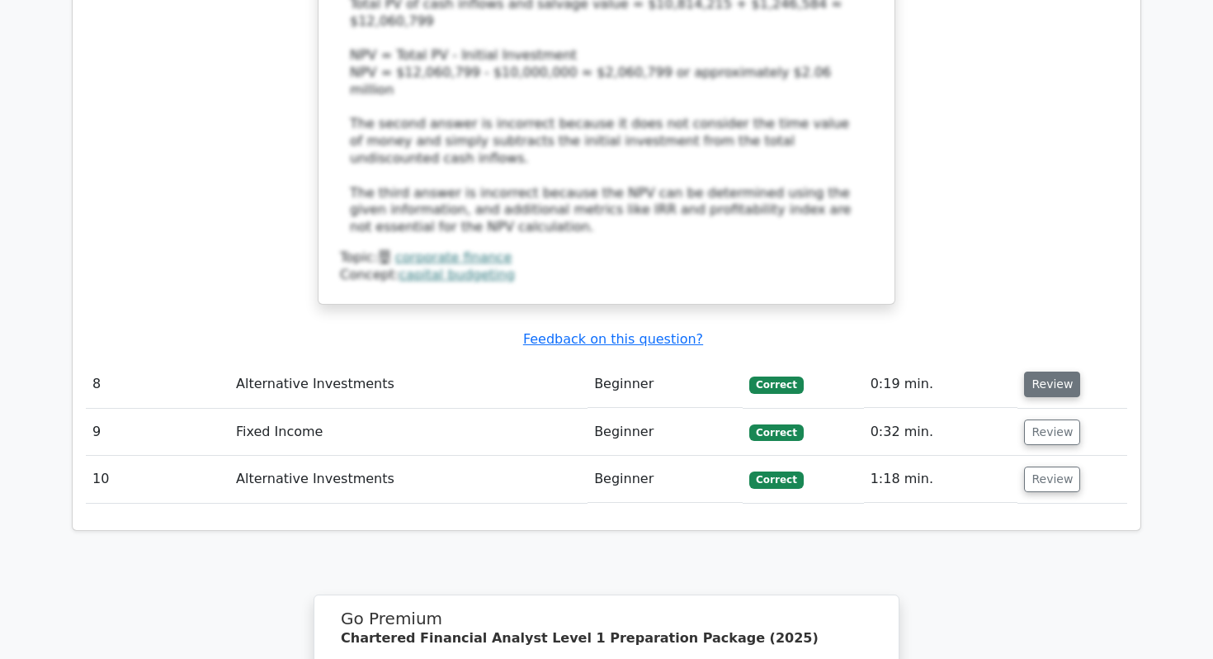
click at [1043, 371] on button "Review" at bounding box center [1052, 384] width 56 height 26
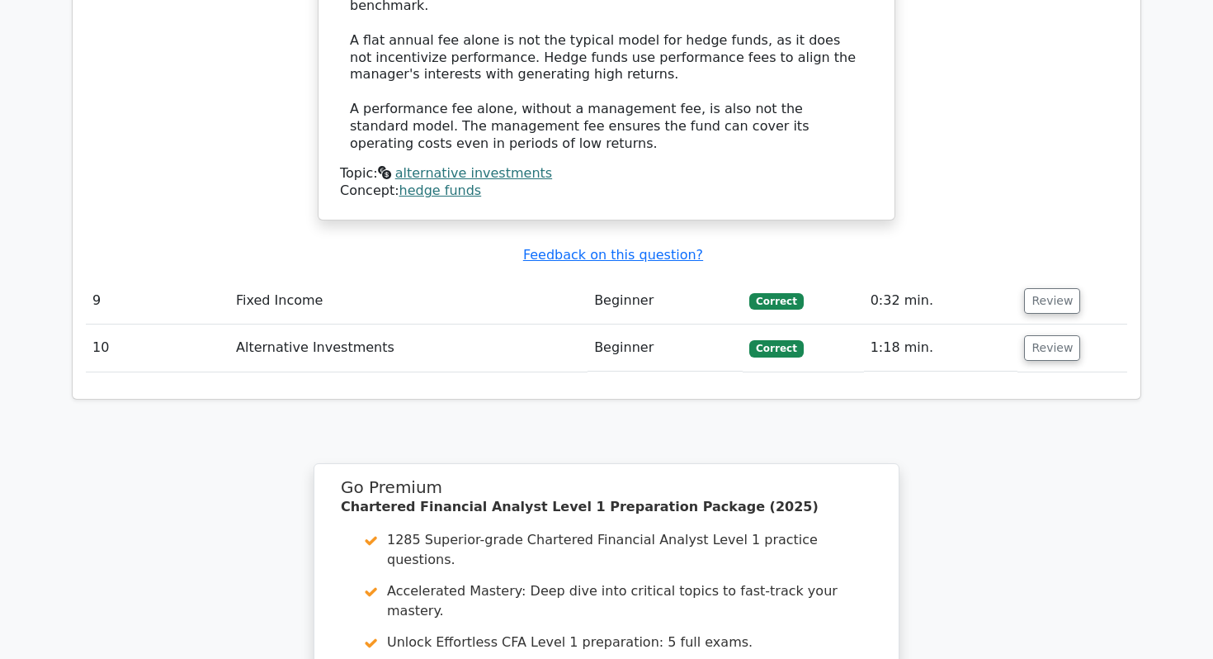
scroll to position [4165, 0]
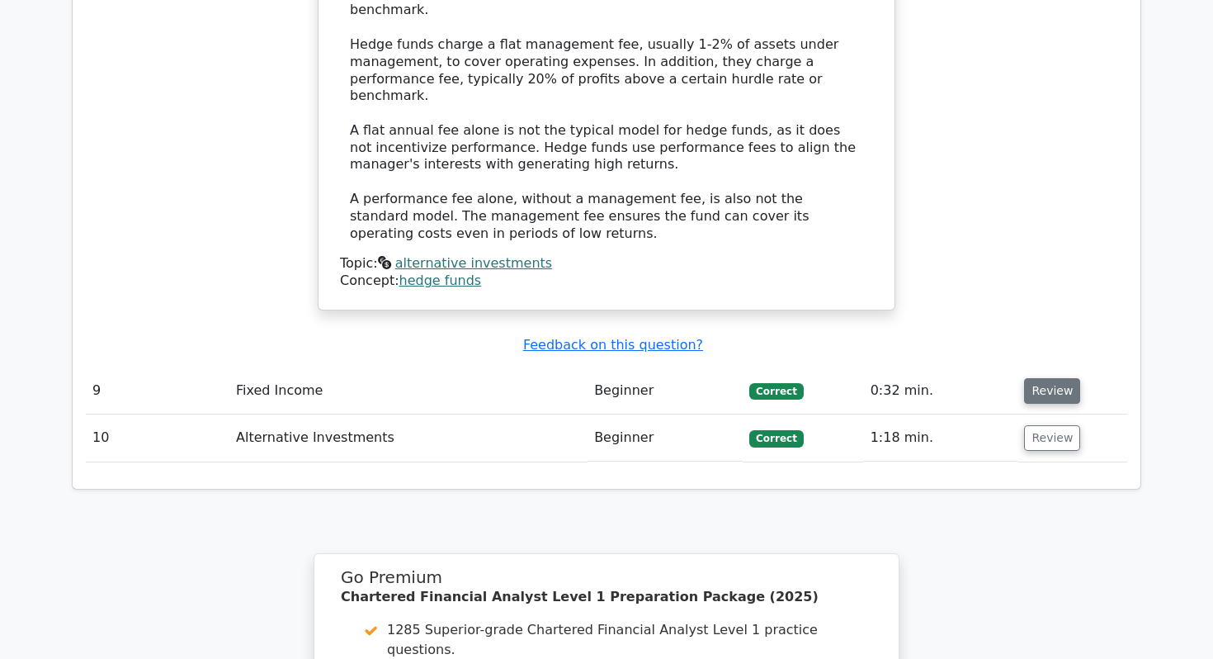
click at [1060, 378] on button "Review" at bounding box center [1052, 391] width 56 height 26
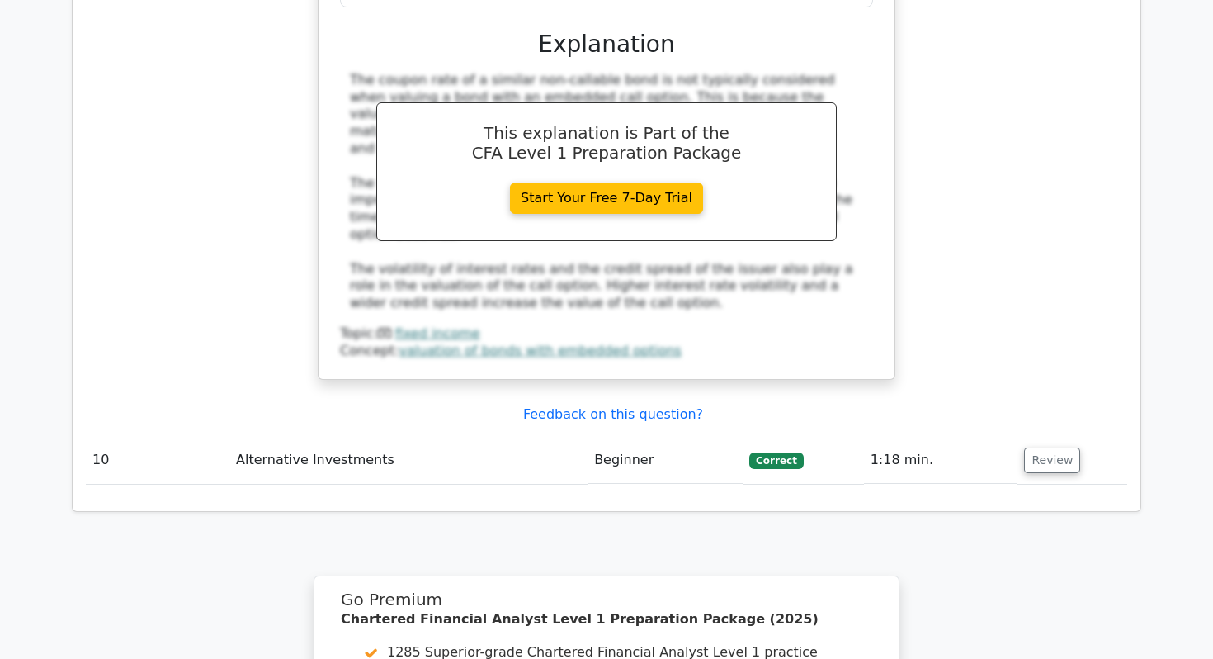
scroll to position [4842, 0]
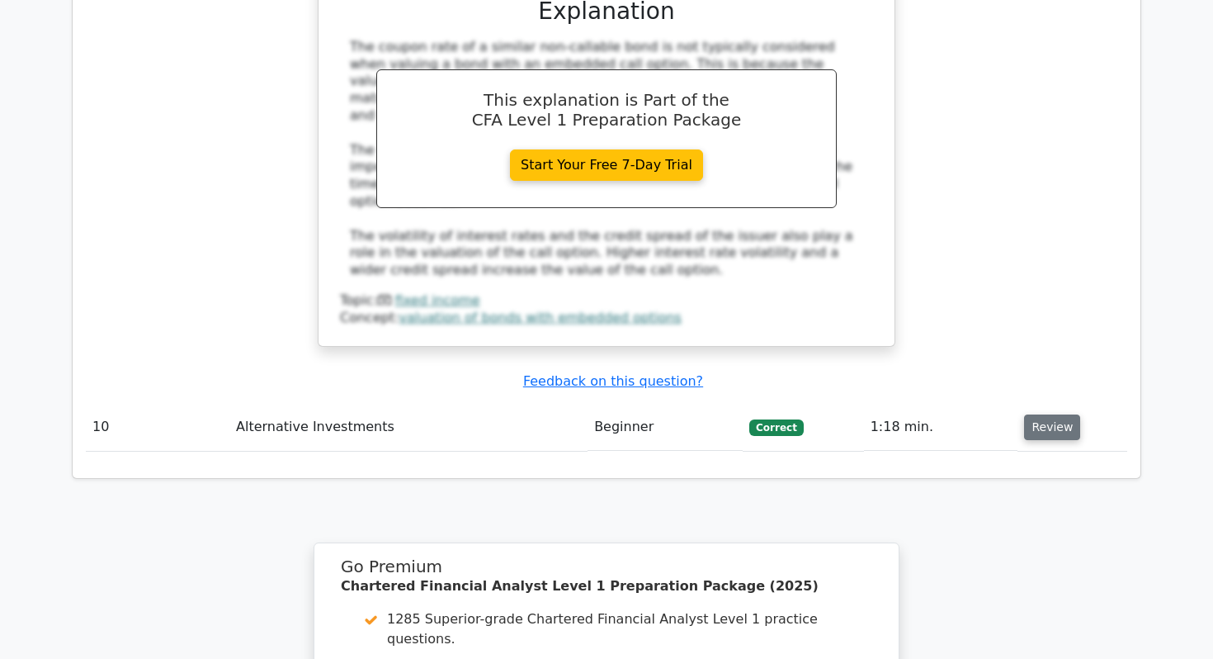
click at [1033, 414] on button "Review" at bounding box center [1052, 427] width 56 height 26
